Goal: Task Accomplishment & Management: Manage account settings

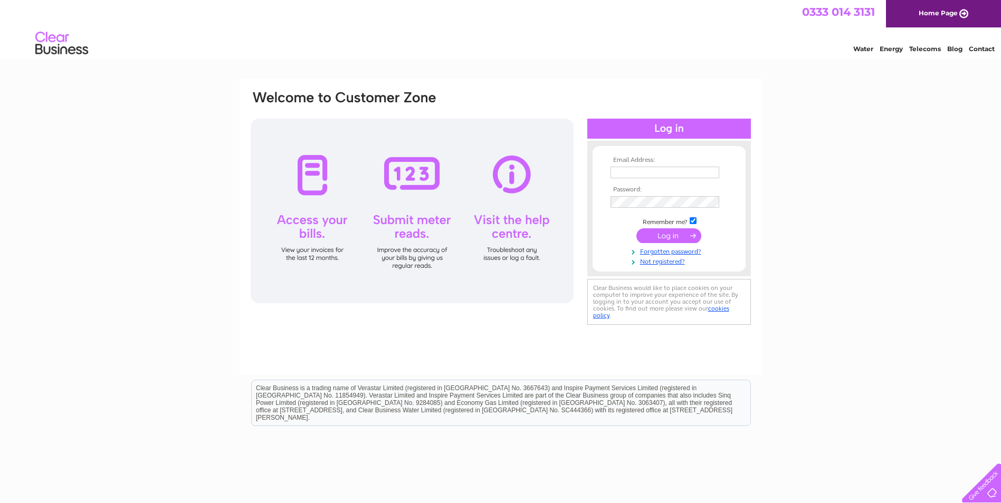
type input "ableworldpaisley@gmail.com"
click at [669, 233] on input "submit" at bounding box center [668, 236] width 65 height 15
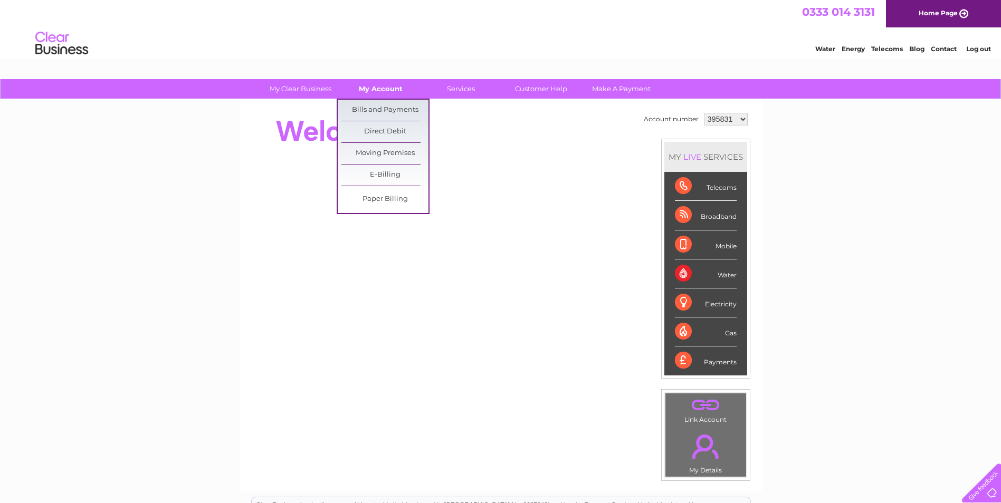
click at [382, 84] on link "My Account" at bounding box center [380, 89] width 87 height 20
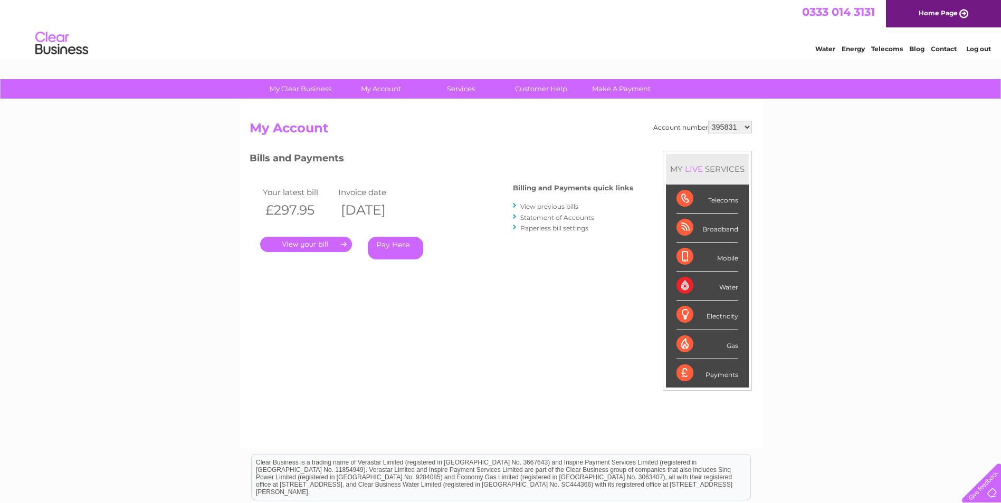
click at [316, 240] on link "." at bounding box center [306, 244] width 92 height 15
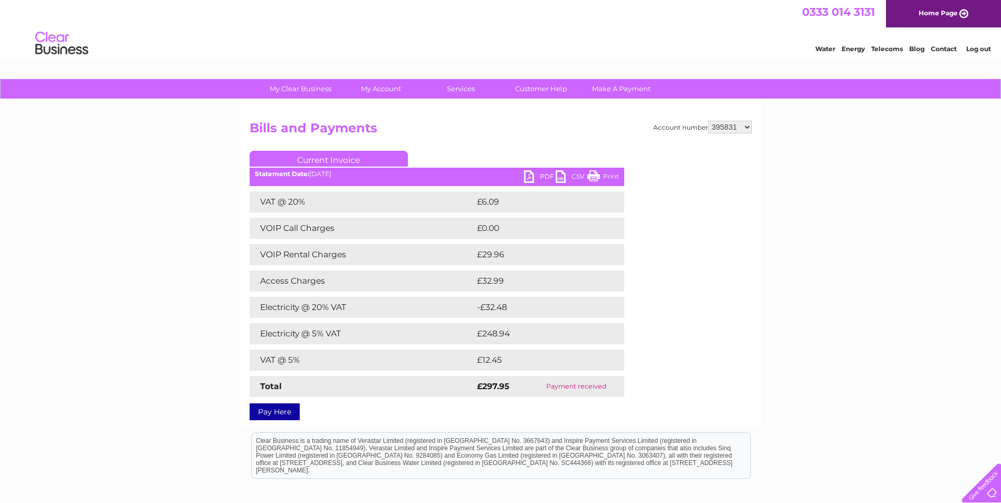
drag, startPoint x: 595, startPoint y: 176, endPoint x: 70, endPoint y: 10, distance: 550.6
click at [595, 176] on link "Print" at bounding box center [603, 177] width 32 height 15
click at [540, 174] on link "PDF" at bounding box center [540, 177] width 32 height 15
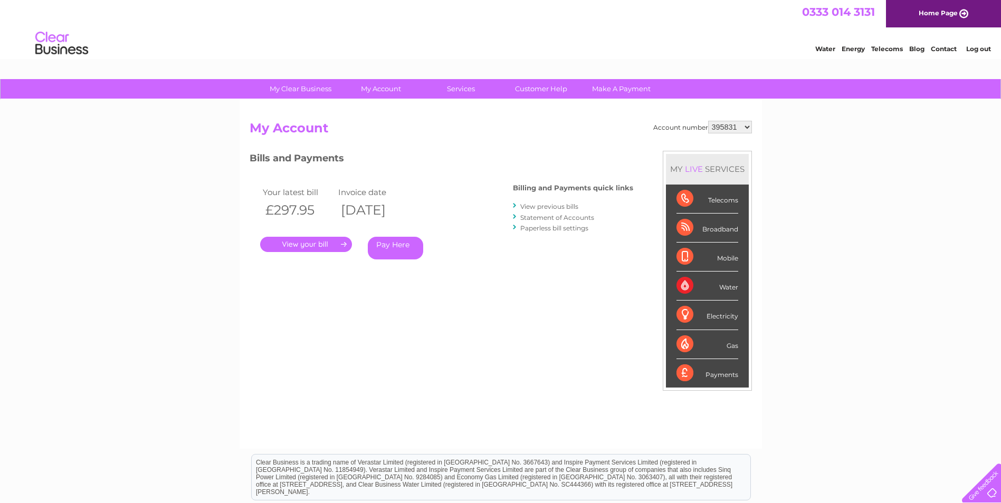
click at [746, 125] on select "395831 1143194" at bounding box center [730, 127] width 44 height 13
select select "1143194"
click at [709, 121] on select "395831 1143194" at bounding box center [730, 127] width 44 height 13
click at [314, 241] on link "." at bounding box center [306, 244] width 92 height 15
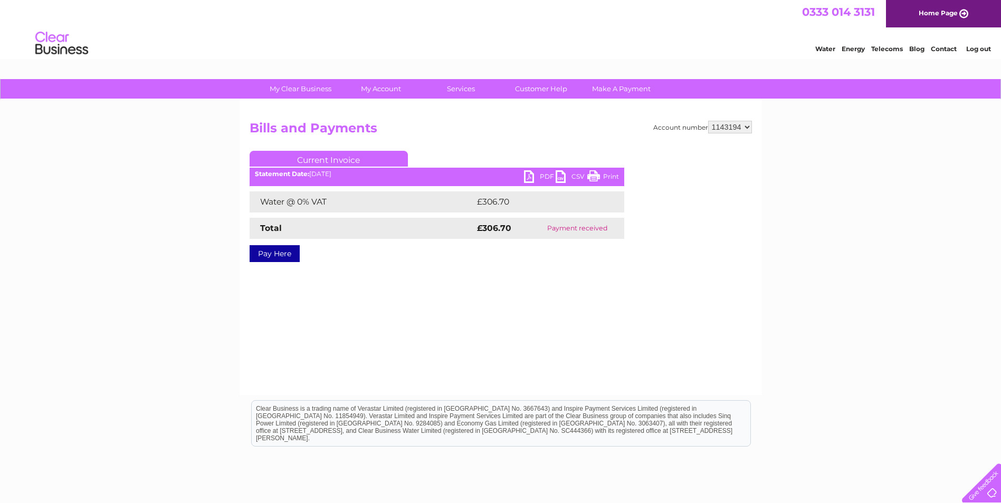
click at [528, 179] on link "PDF" at bounding box center [540, 177] width 32 height 15
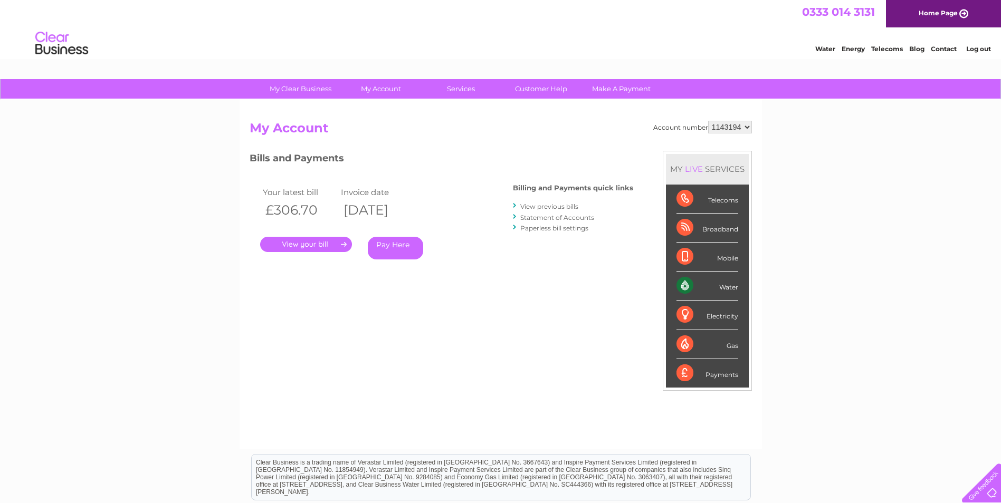
click at [543, 205] on link "View previous bills" at bounding box center [549, 207] width 58 height 8
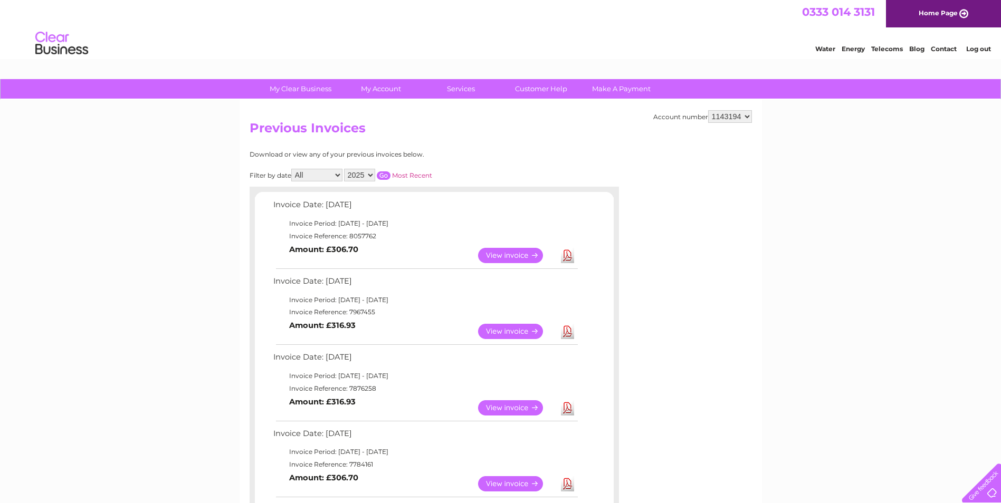
click at [497, 329] on link "View" at bounding box center [517, 331] width 78 height 15
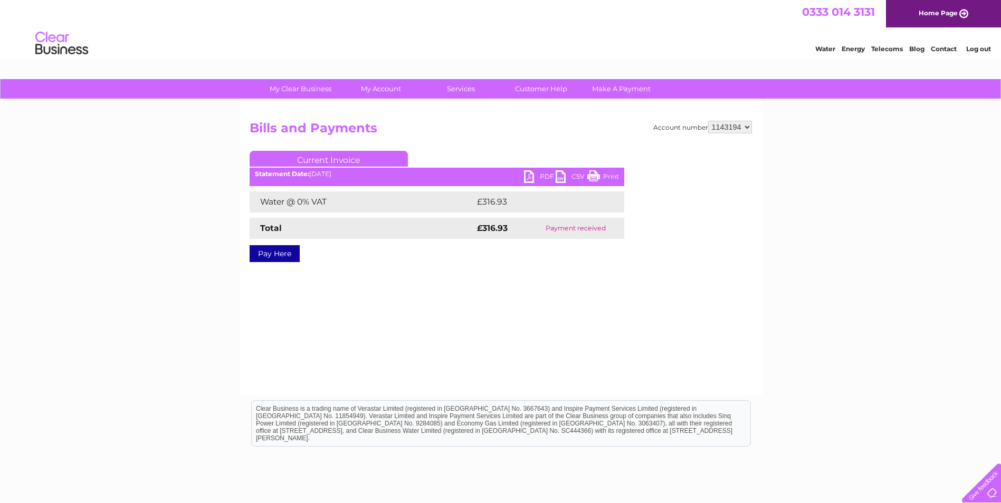
click at [543, 175] on link "PDF" at bounding box center [540, 177] width 32 height 15
click at [745, 128] on select "395831 1143194" at bounding box center [730, 127] width 44 height 13
select select "395831"
click at [709, 121] on select "395831 1143194" at bounding box center [730, 127] width 44 height 13
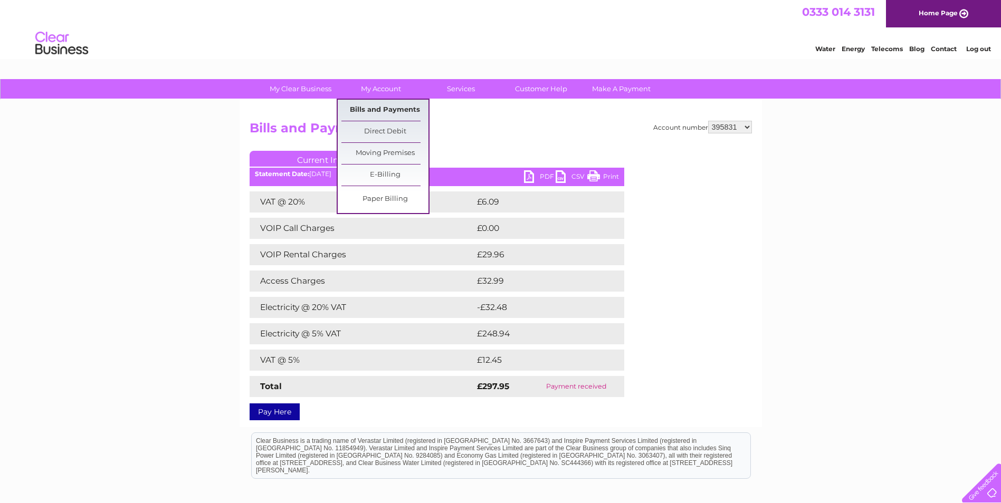
click at [388, 104] on link "Bills and Payments" at bounding box center [384, 110] width 87 height 21
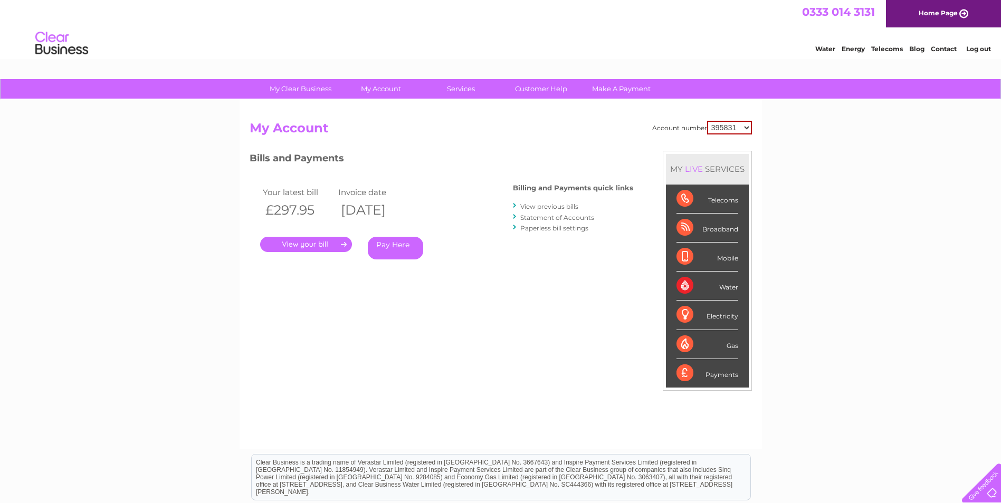
click at [554, 205] on link "View previous bills" at bounding box center [549, 207] width 58 height 8
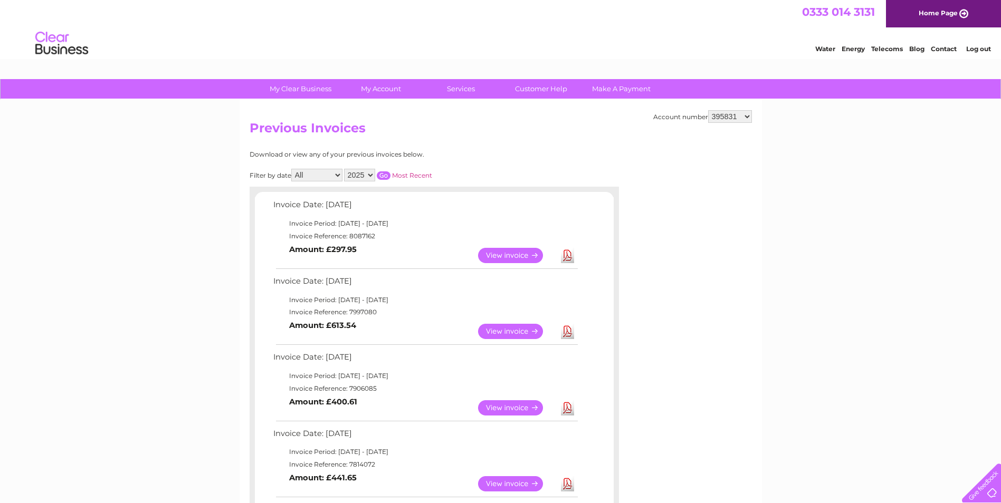
click at [517, 327] on link "View" at bounding box center [517, 331] width 78 height 15
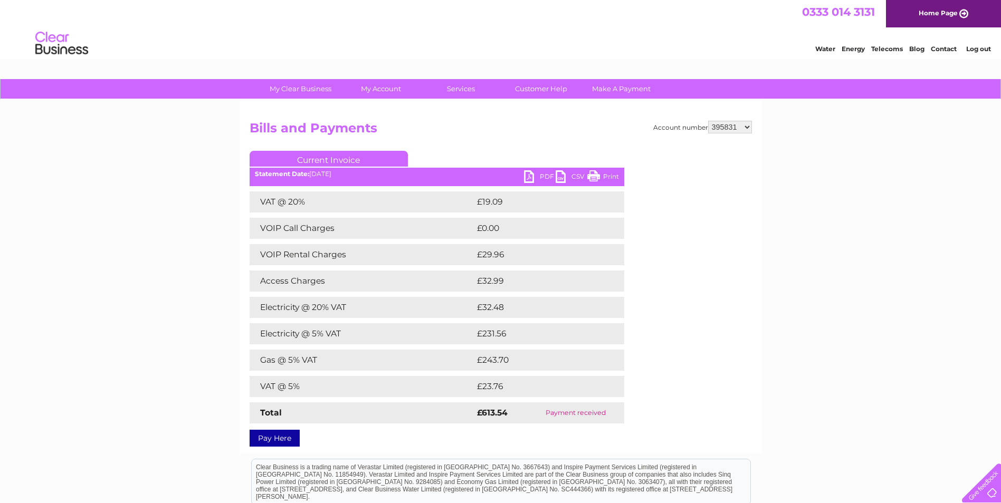
click at [602, 174] on link "Print" at bounding box center [603, 177] width 32 height 15
click at [525, 173] on link "PDF" at bounding box center [540, 177] width 32 height 15
